Goal: Navigation & Orientation: Find specific page/section

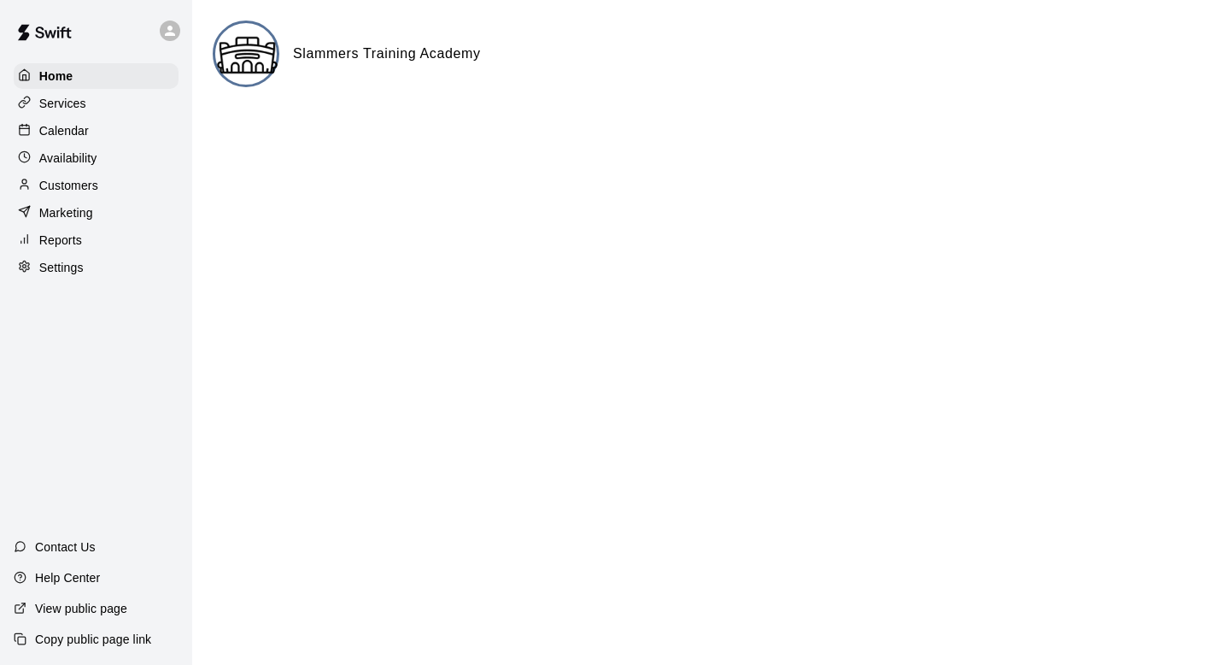
click at [70, 91] on div "Services" at bounding box center [96, 104] width 165 height 26
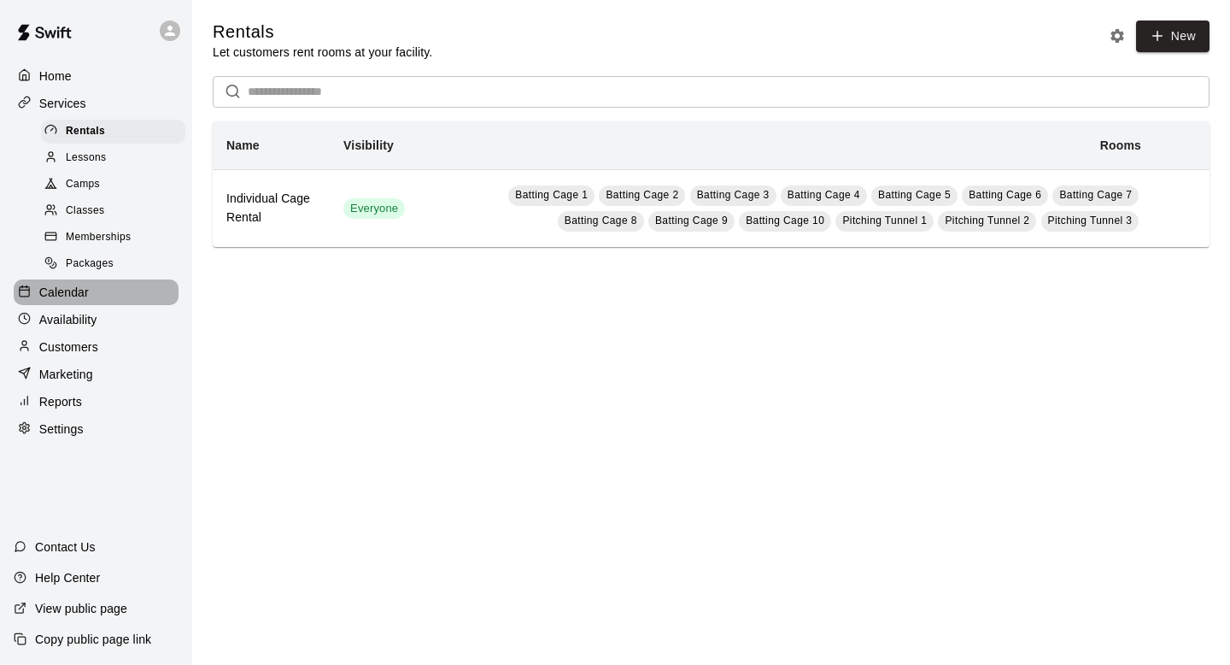
click at [99, 296] on div "Calendar" at bounding box center [96, 292] width 165 height 26
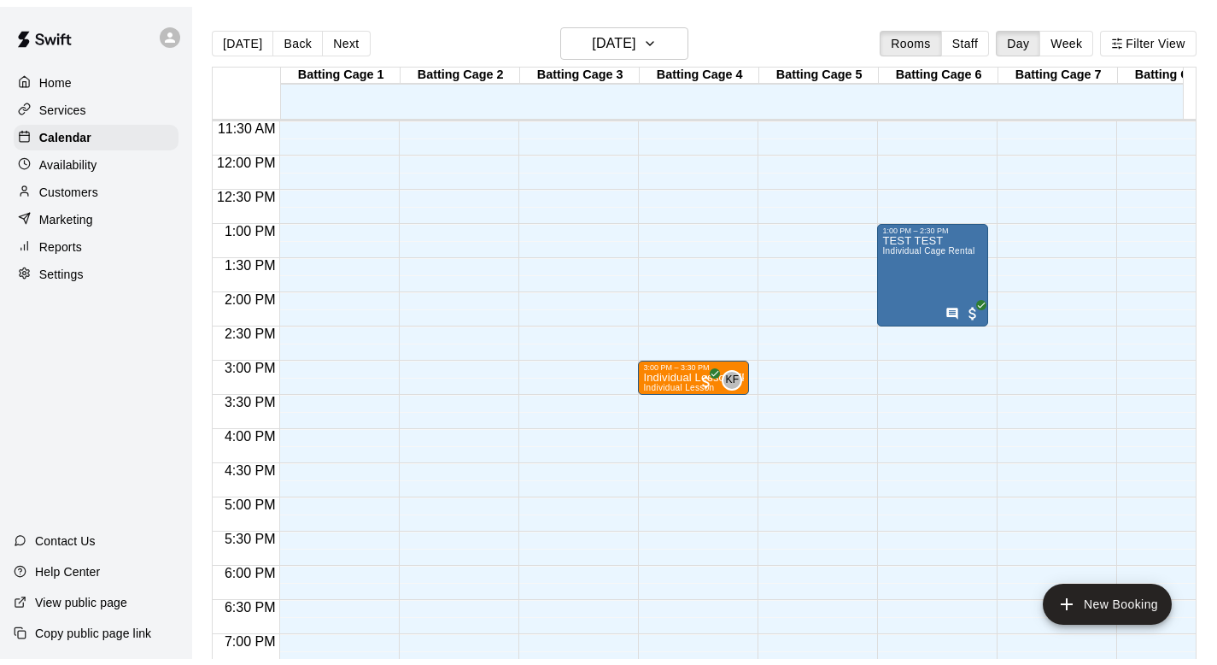
scroll to position [476, 0]
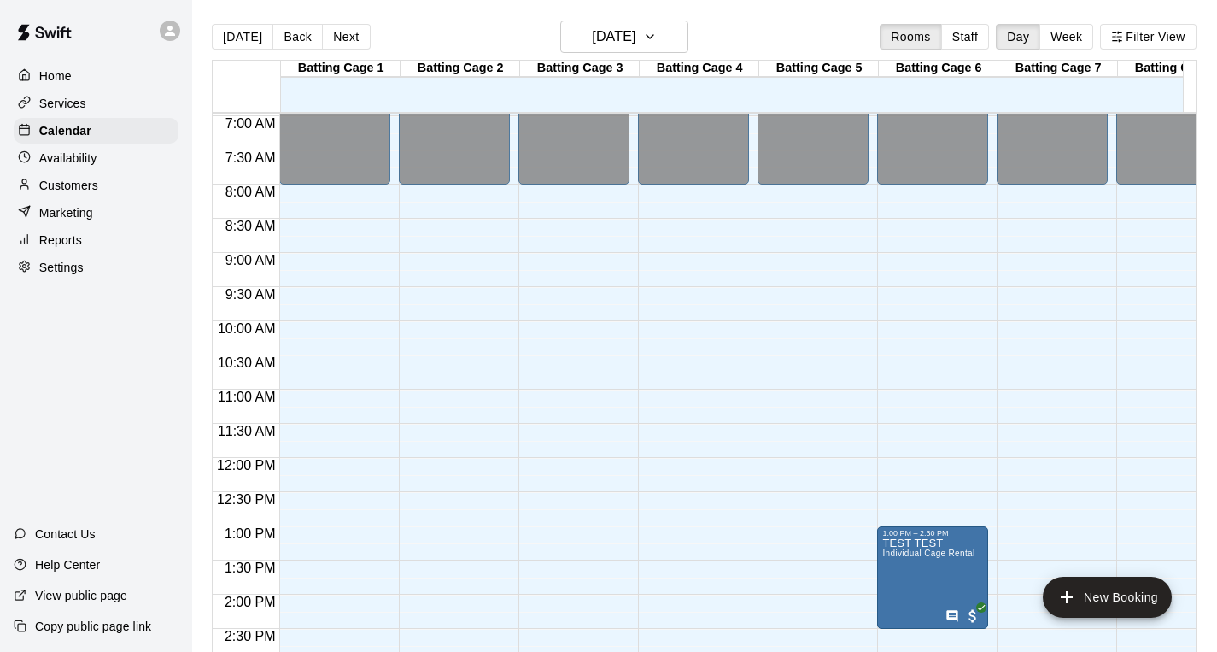
click at [60, 269] on p "Settings" at bounding box center [61, 267] width 44 height 17
select select "**"
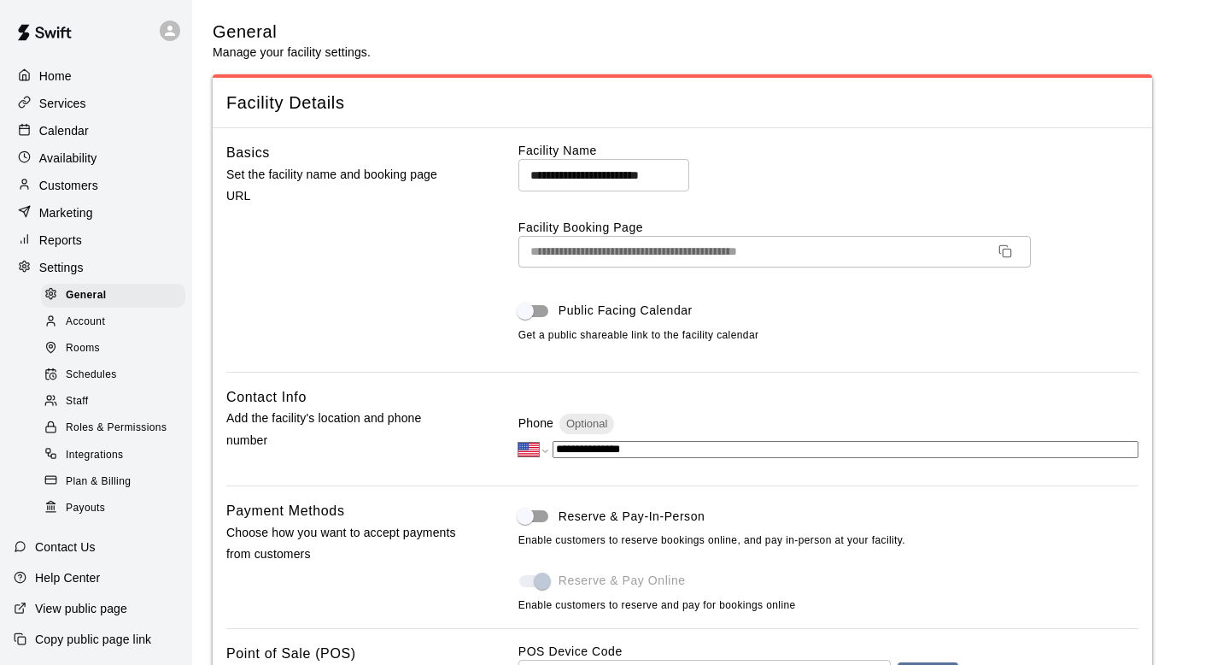
click at [61, 243] on p "Reports" at bounding box center [60, 239] width 43 height 17
